Goal: Transaction & Acquisition: Purchase product/service

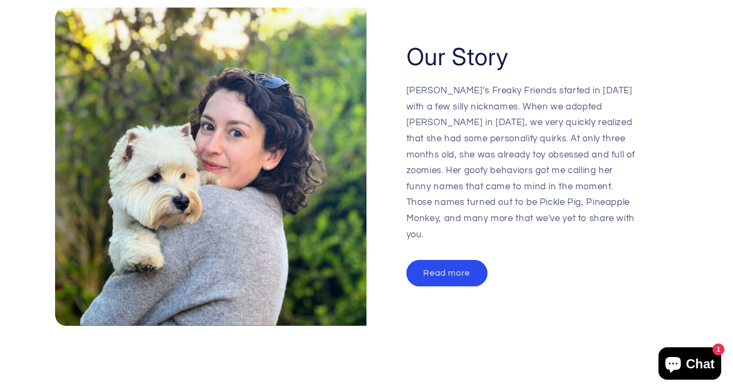
scroll to position [0, 733]
click at [458, 260] on link "Read more" at bounding box center [447, 273] width 81 height 26
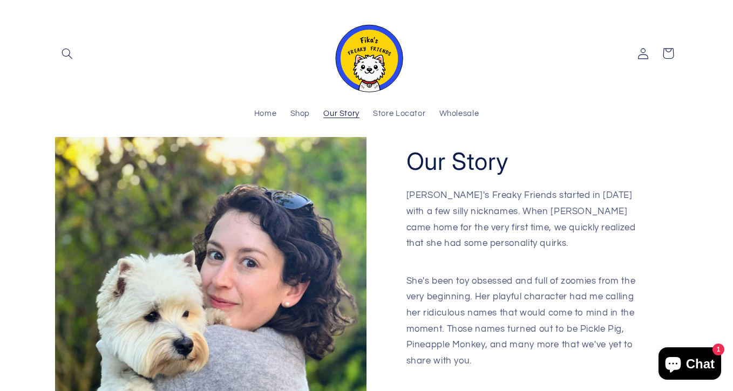
scroll to position [57, 0]
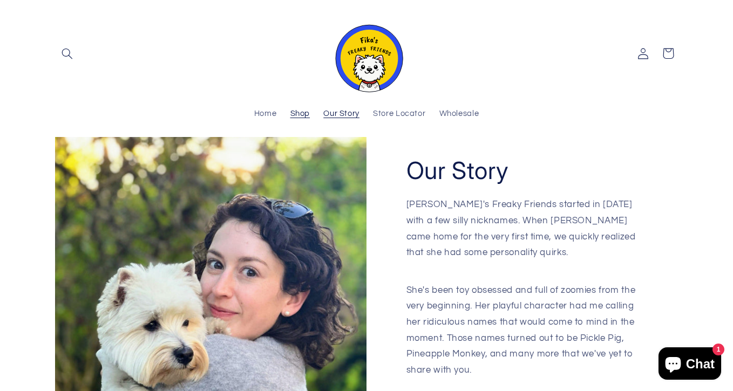
click at [299, 111] on span "Shop" at bounding box center [300, 114] width 20 height 10
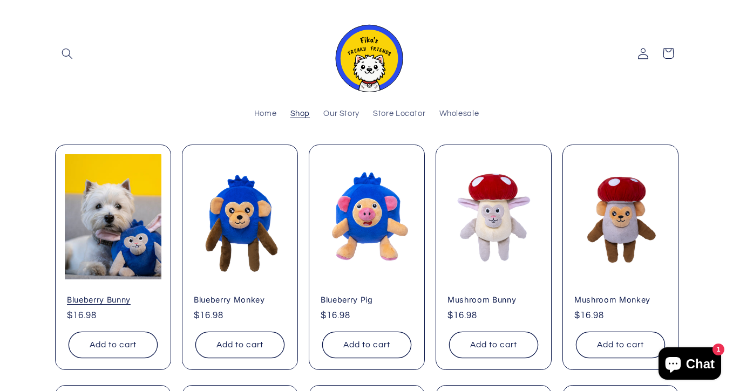
scroll to position [101, 0]
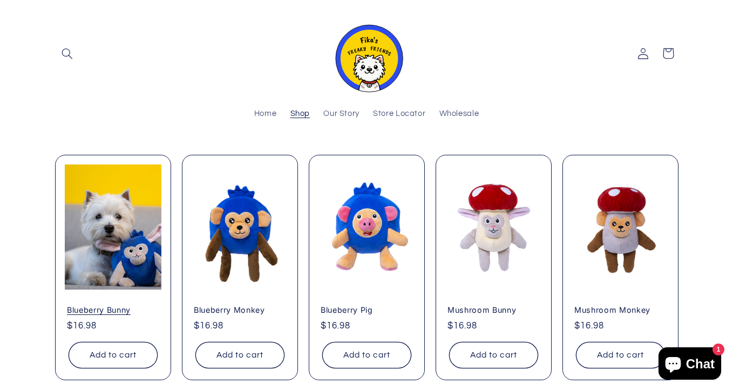
click at [122, 306] on link "Blueberry Bunny" at bounding box center [113, 311] width 92 height 10
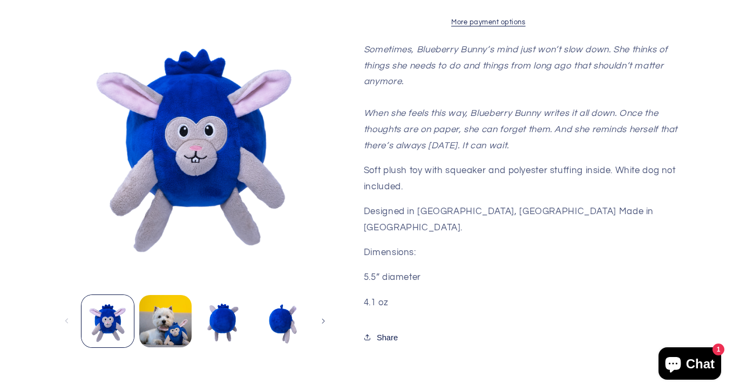
scroll to position [411, 0]
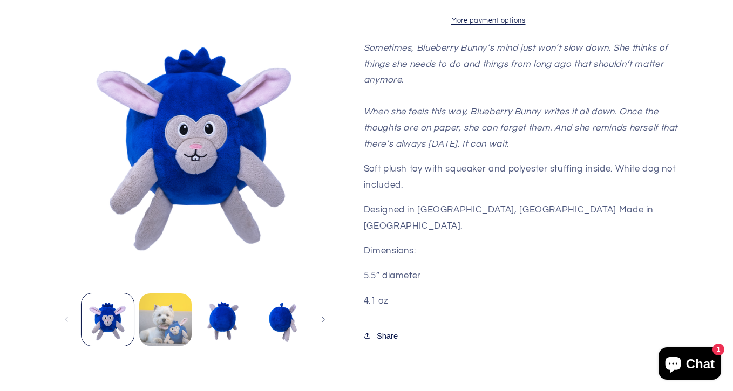
click at [157, 319] on button "Load image 2 in gallery view" at bounding box center [165, 319] width 52 height 52
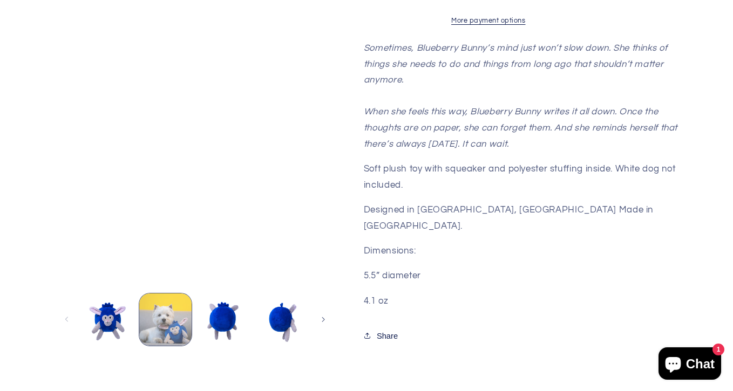
scroll to position [403, 0]
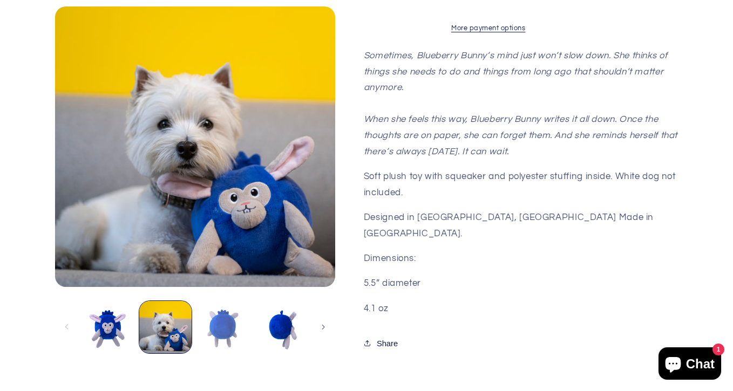
click at [222, 332] on button "Load image 3 in gallery view" at bounding box center [224, 327] width 52 height 52
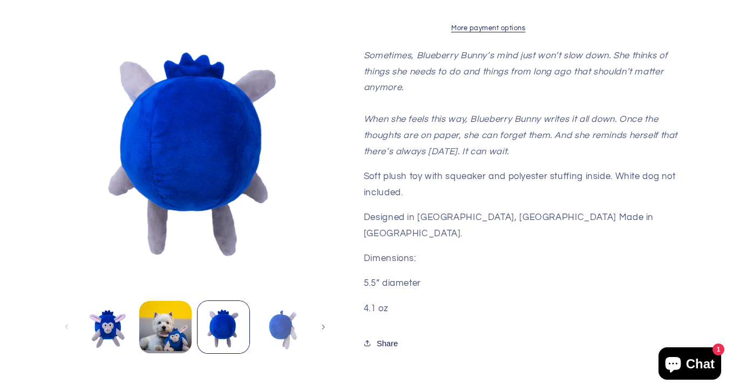
click at [283, 337] on button "Load image 4 in gallery view" at bounding box center [281, 327] width 52 height 52
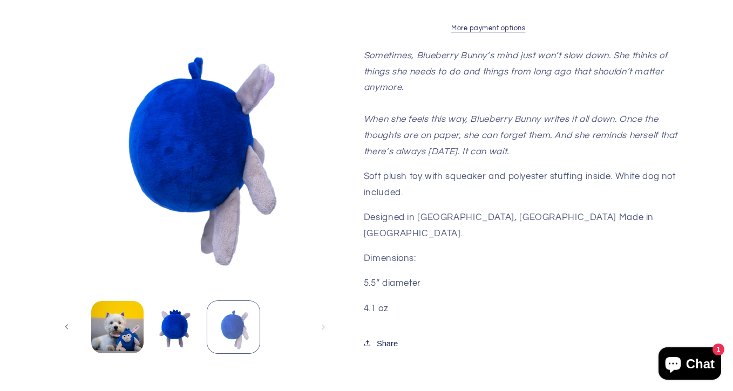
scroll to position [0, 57]
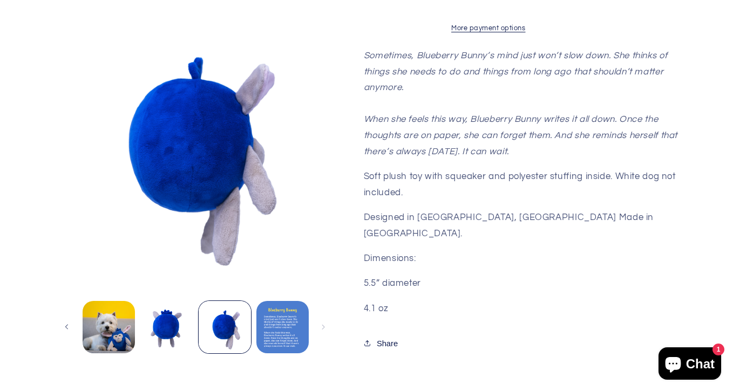
click at [292, 324] on button "Load image 5 in gallery view" at bounding box center [282, 327] width 52 height 52
